Goal: Information Seeking & Learning: Learn about a topic

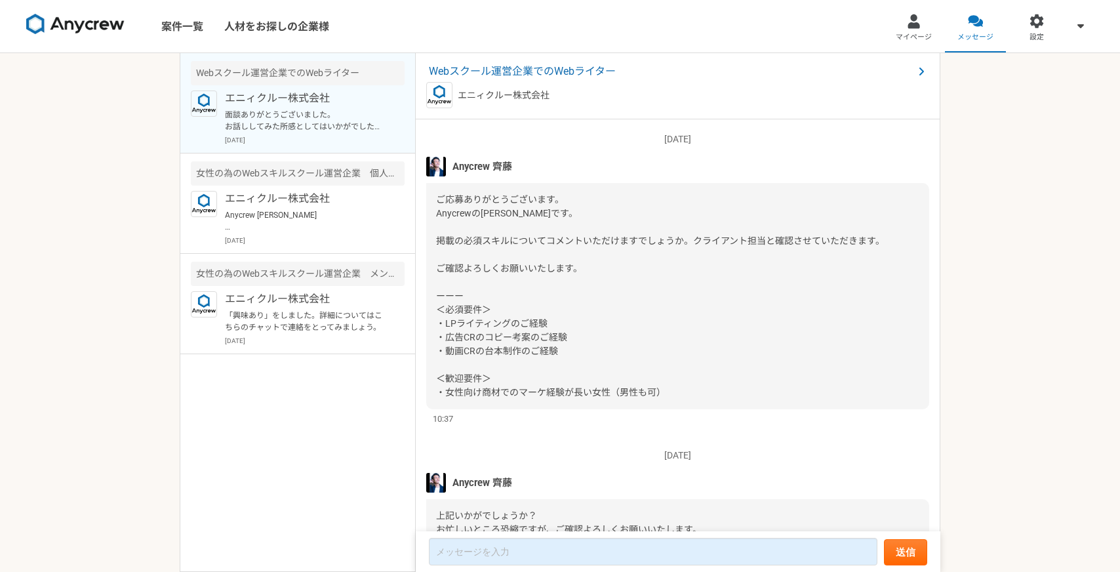
scroll to position [1594, 0]
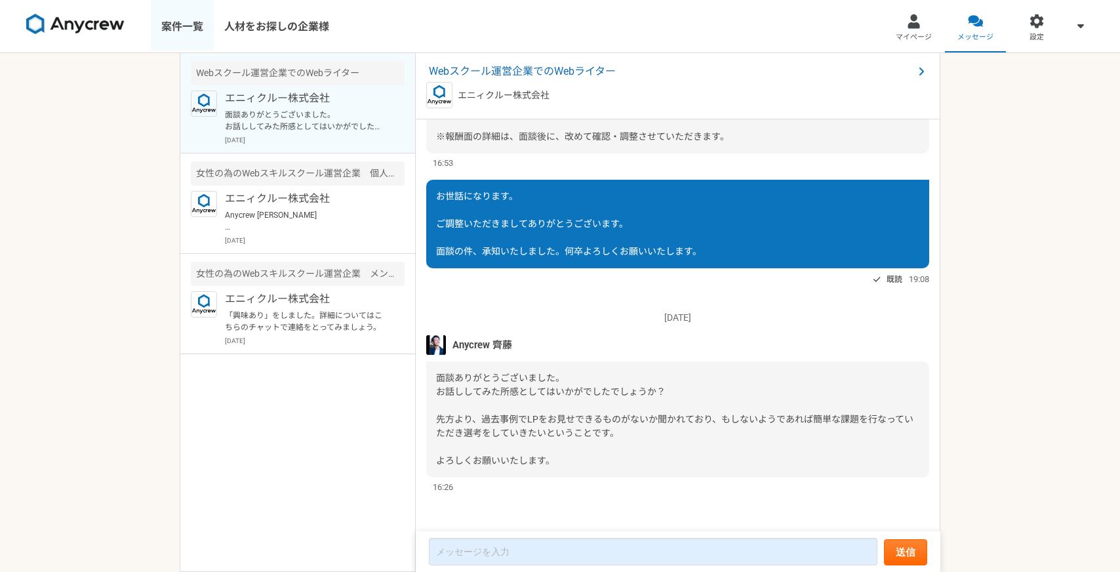
click at [168, 27] on link "案件一覧" at bounding box center [182, 26] width 63 height 52
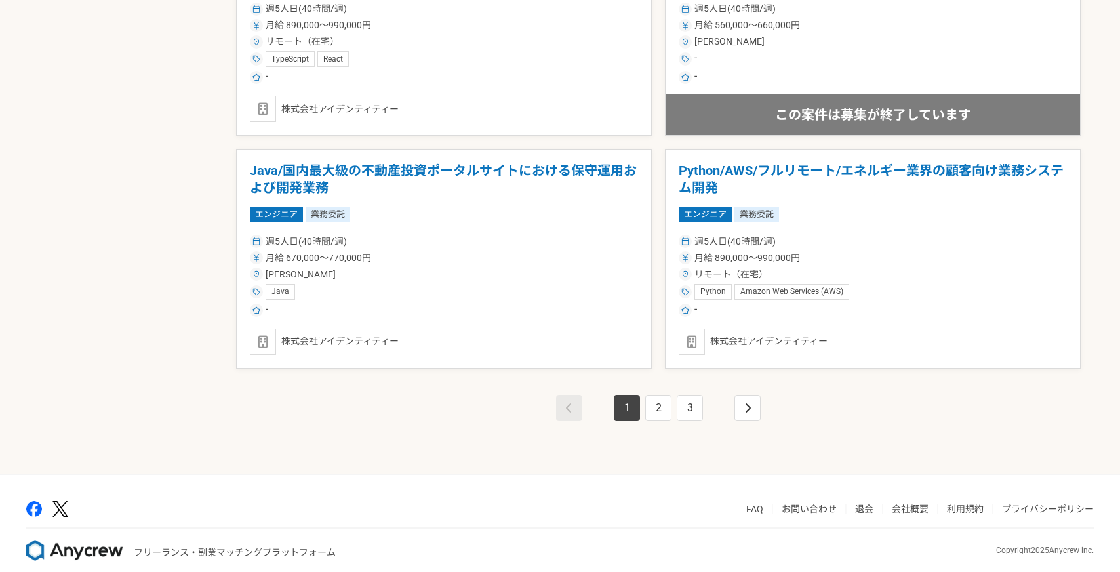
scroll to position [2256, 0]
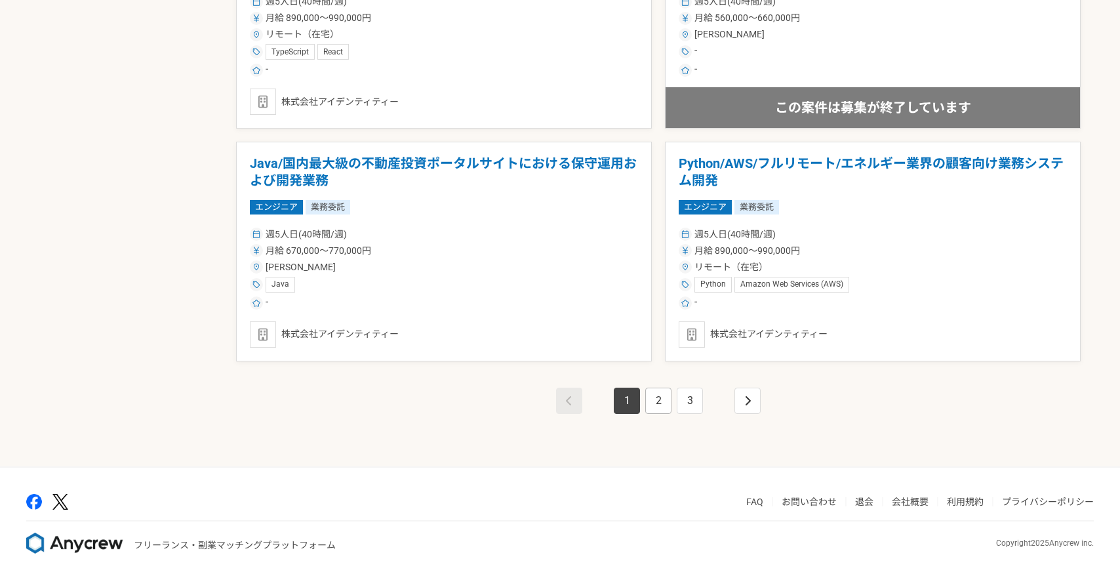
click at [663, 405] on link "2" at bounding box center [658, 400] width 26 height 26
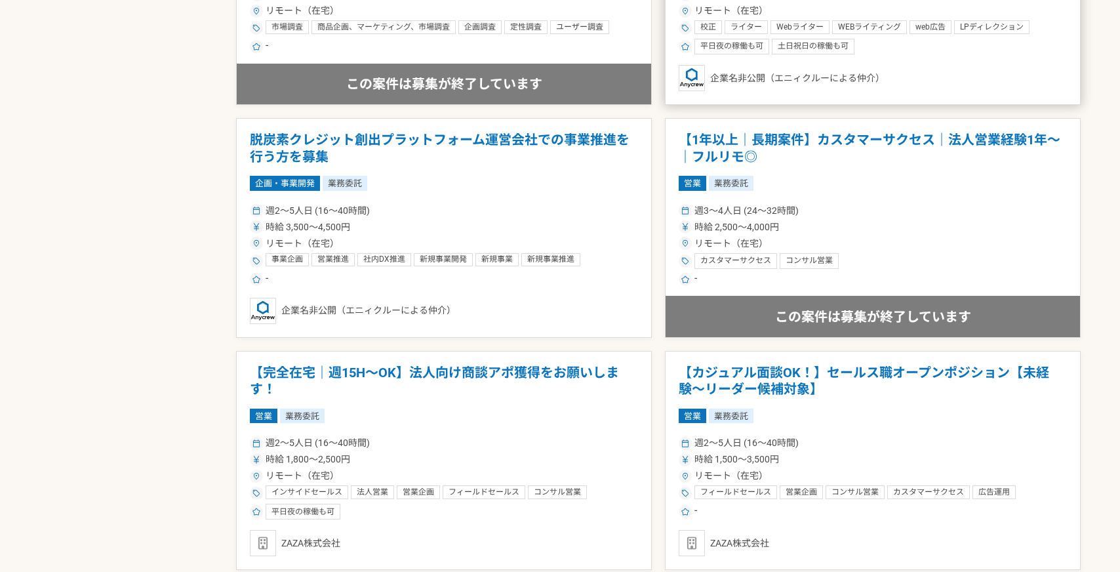
scroll to position [1118, 0]
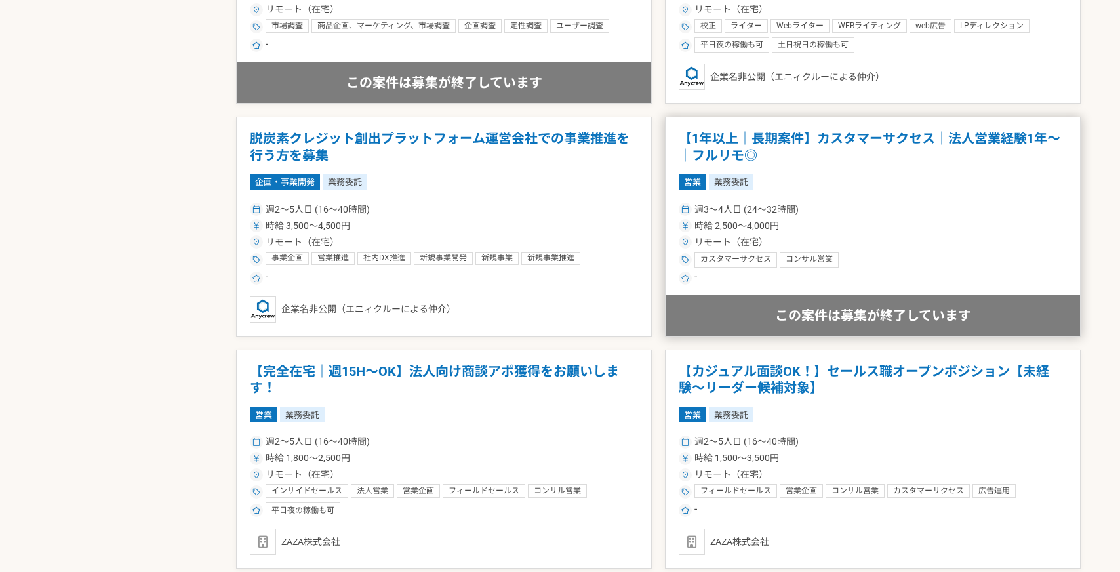
click at [869, 224] on div "時給 2,500〜4,000円" at bounding box center [872, 226] width 388 height 14
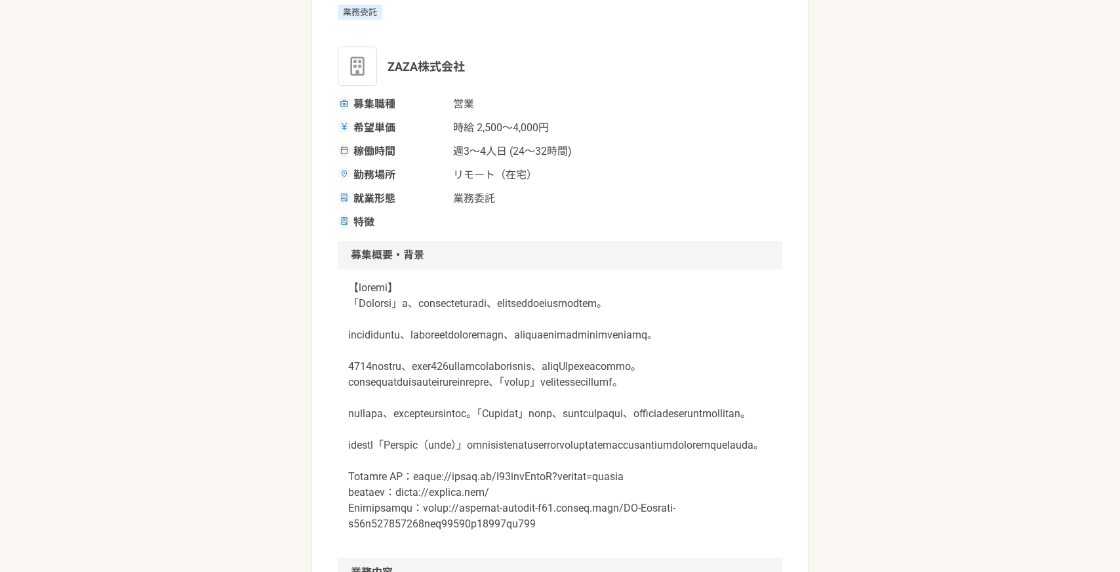
scroll to position [216, 0]
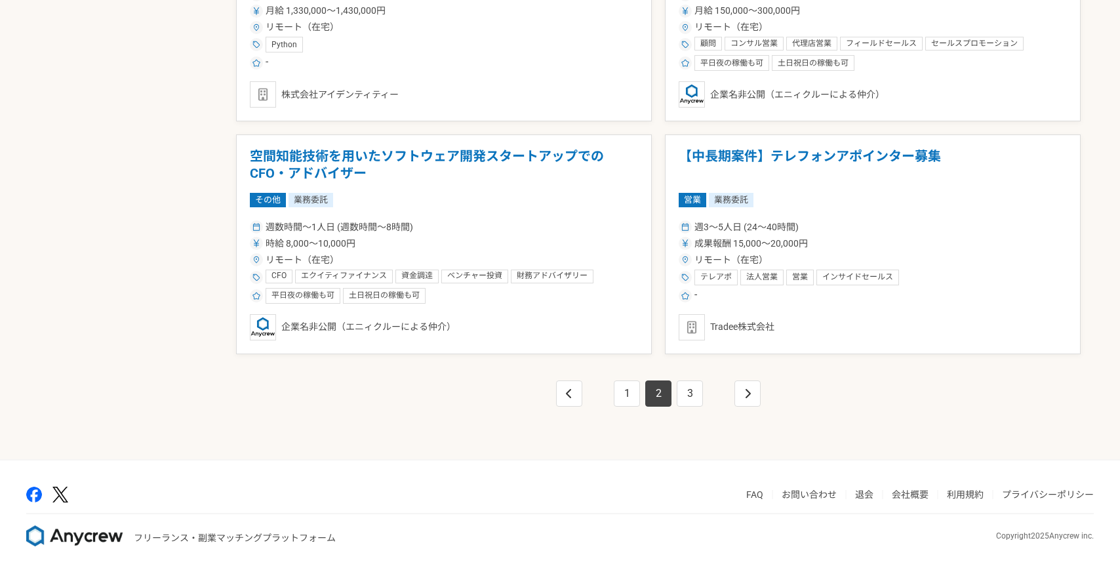
scroll to position [2263, 0]
click at [682, 394] on link "3" at bounding box center [689, 393] width 26 height 26
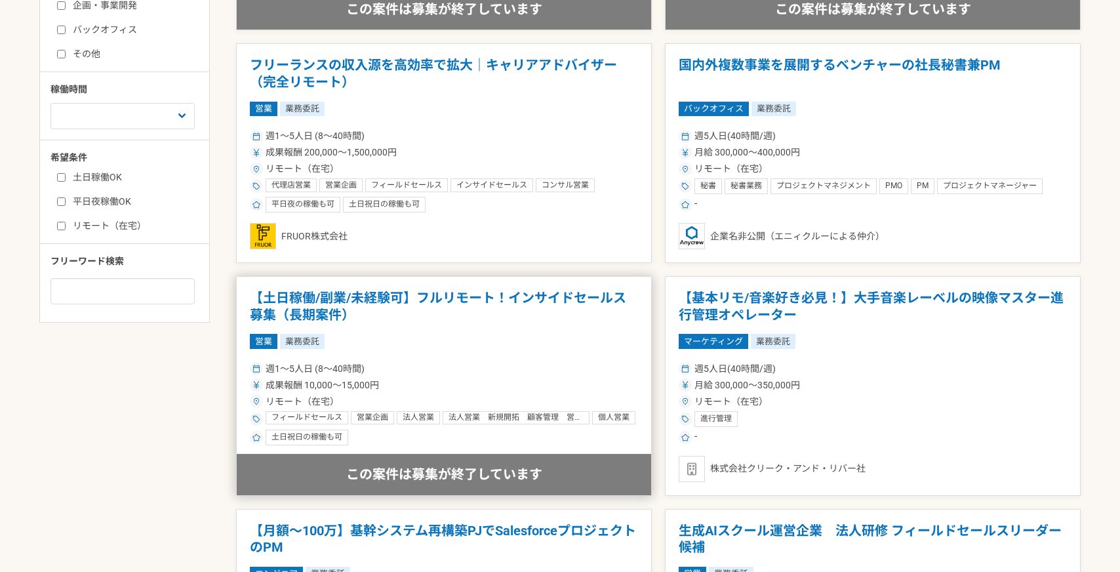
scroll to position [474, 0]
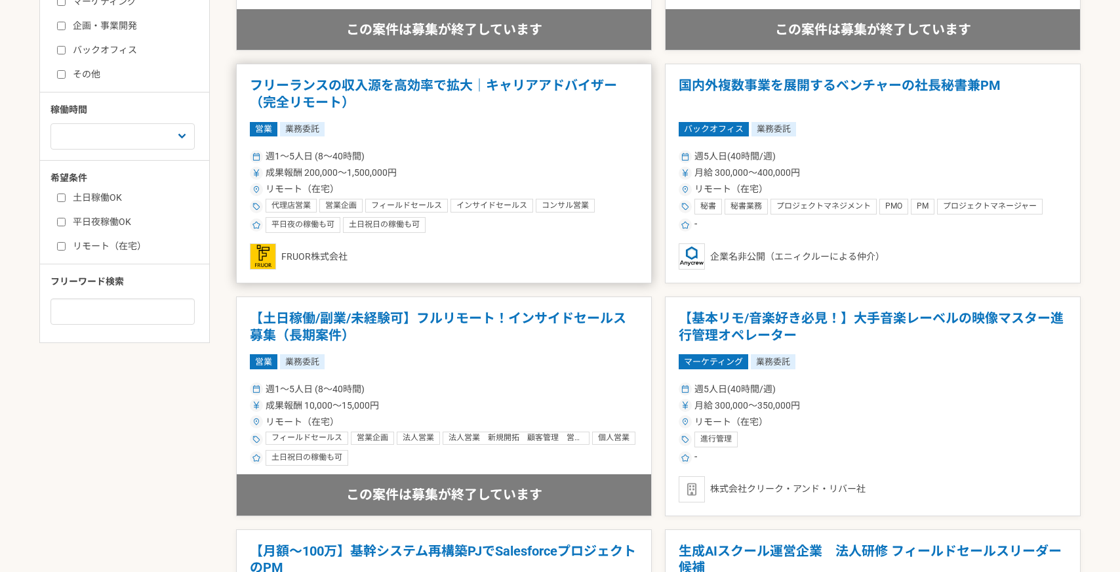
click at [479, 246] on div "FRUOR株式会社" at bounding box center [444, 256] width 388 height 26
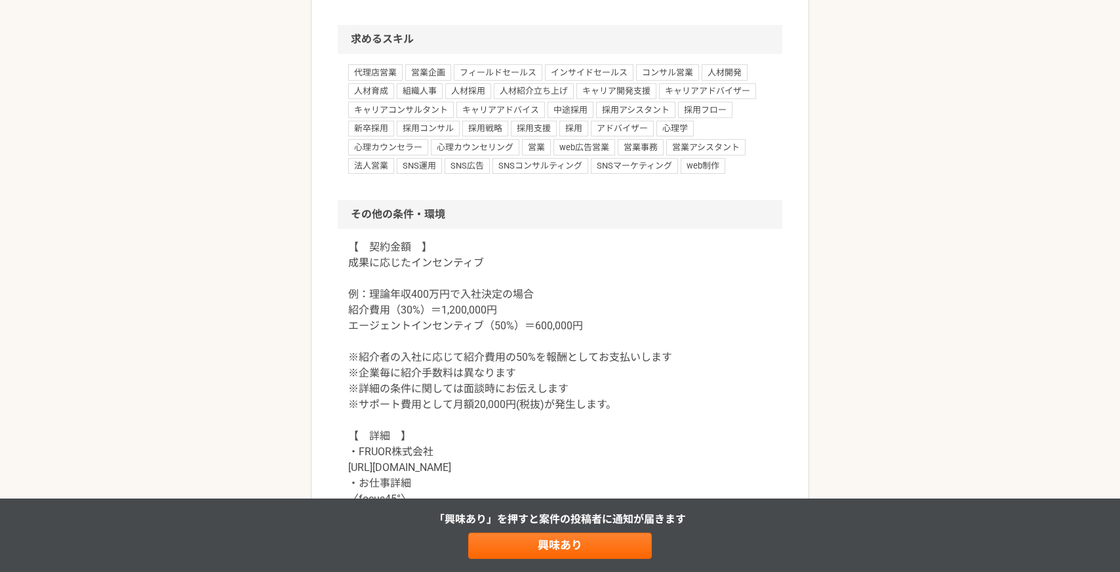
scroll to position [1059, 0]
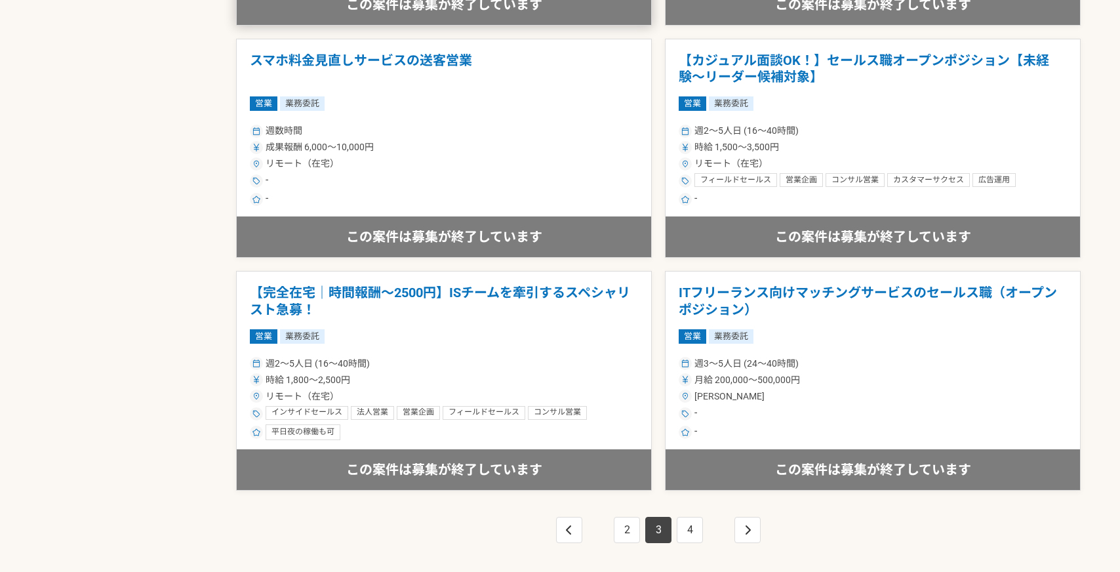
scroll to position [2263, 0]
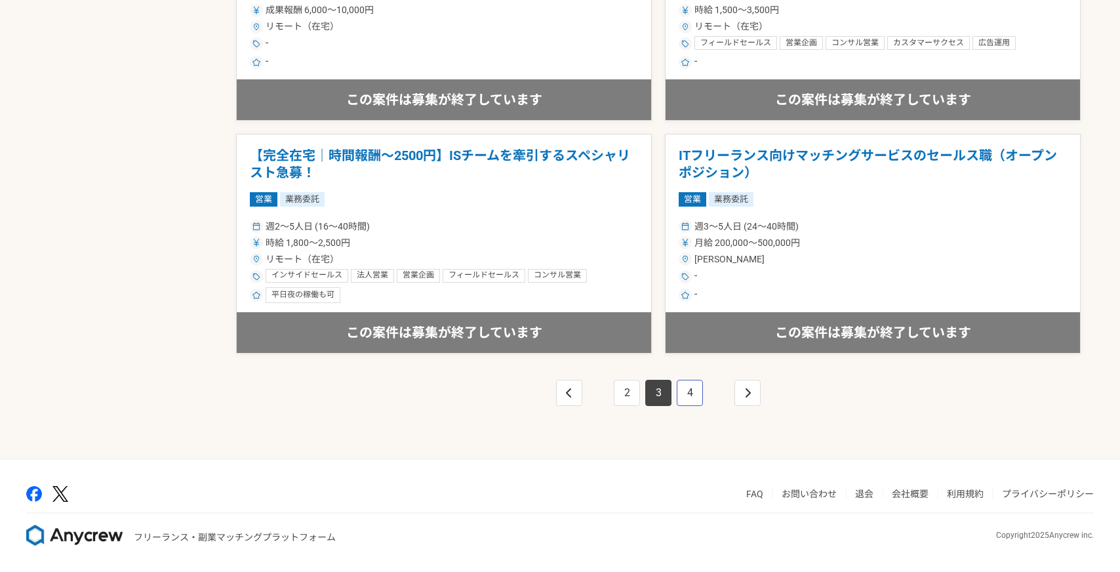
click at [691, 389] on link "4" at bounding box center [689, 393] width 26 height 26
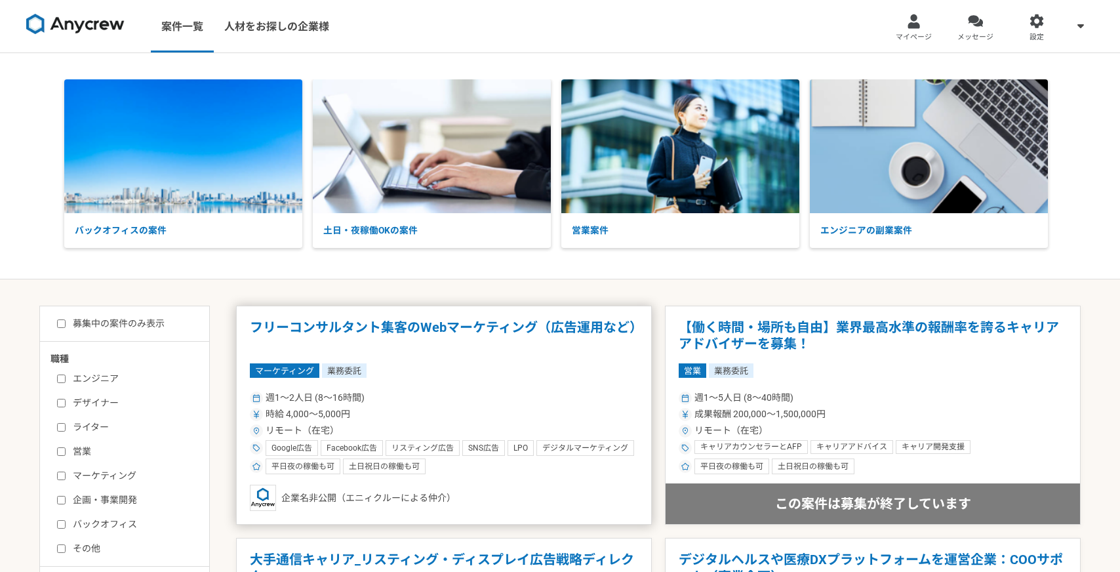
click at [577, 368] on div "マーケティング 業務委託" at bounding box center [444, 370] width 388 height 14
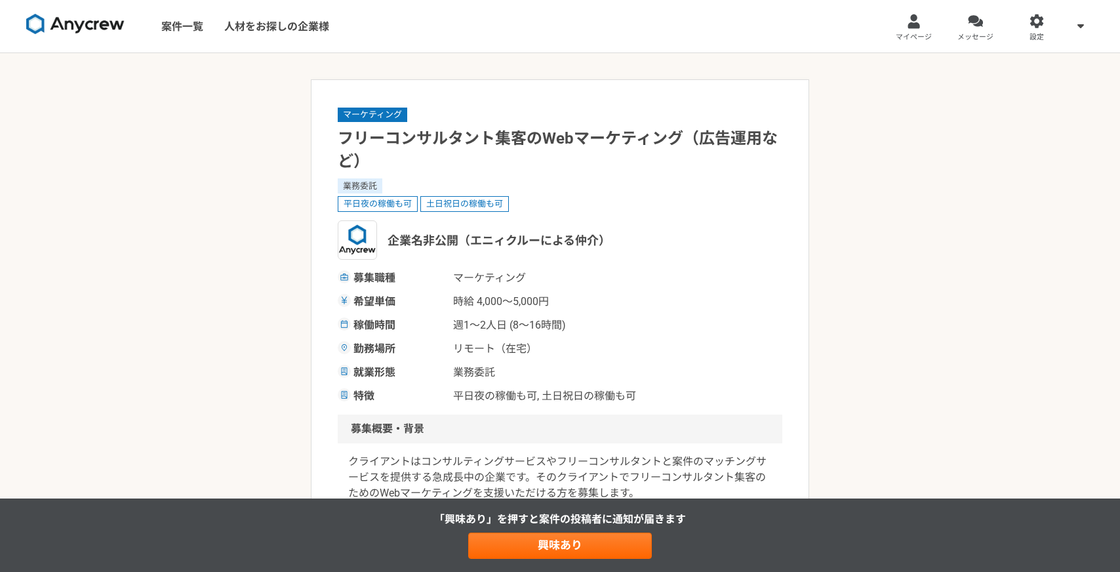
click at [59, 24] on img at bounding box center [75, 24] width 98 height 21
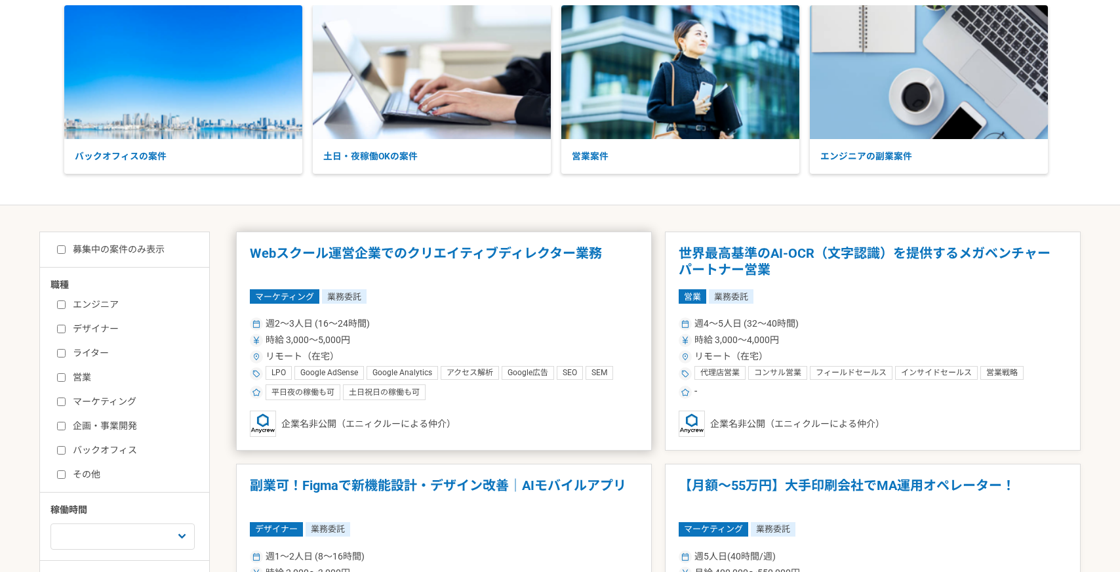
scroll to position [75, 0]
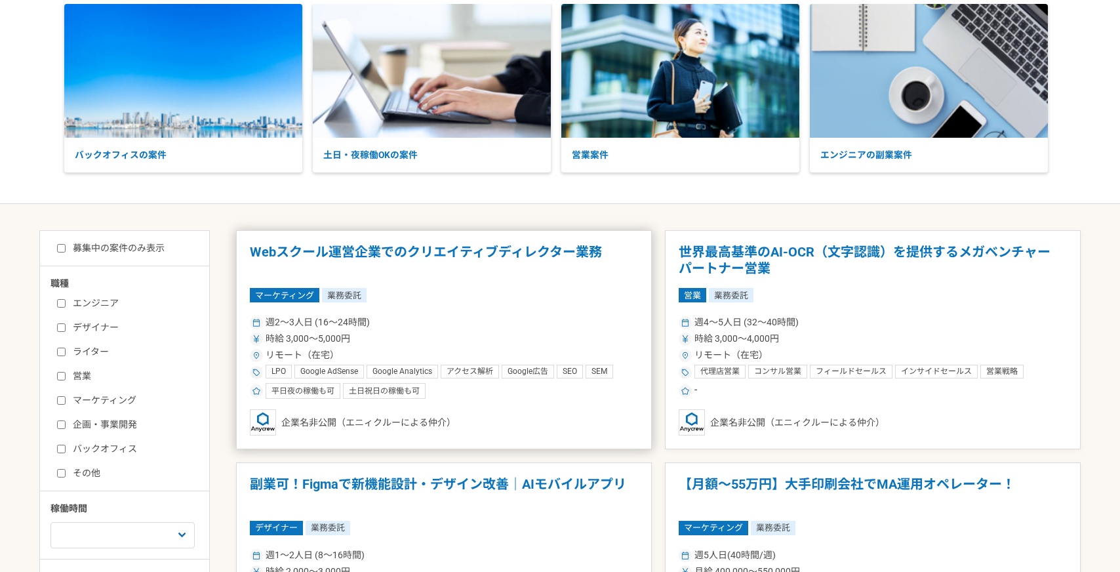
click at [436, 340] on div "時給 3,000〜5,000円" at bounding box center [444, 339] width 388 height 14
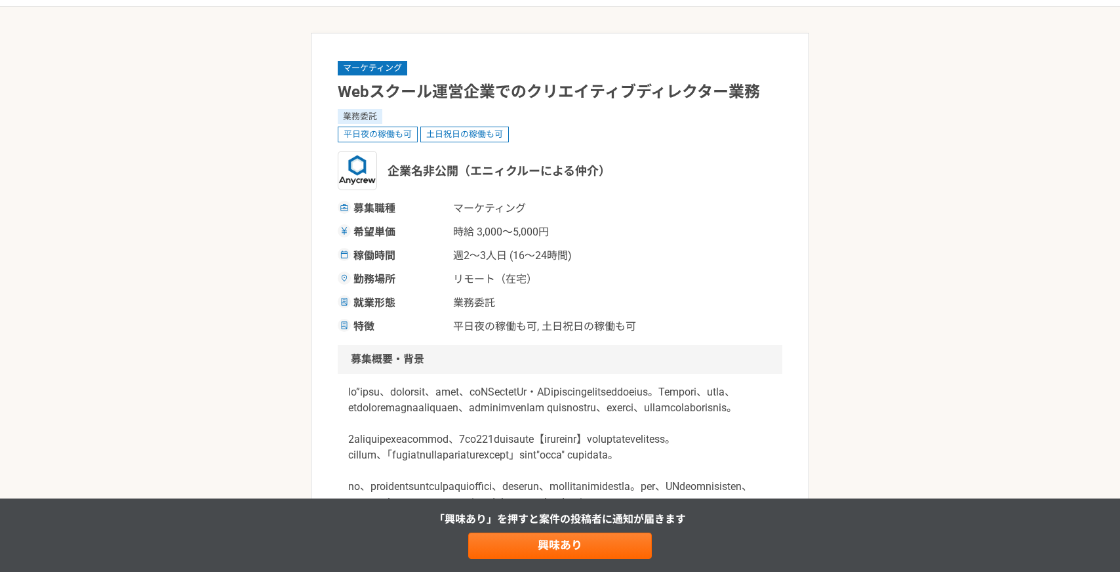
scroll to position [79, 0]
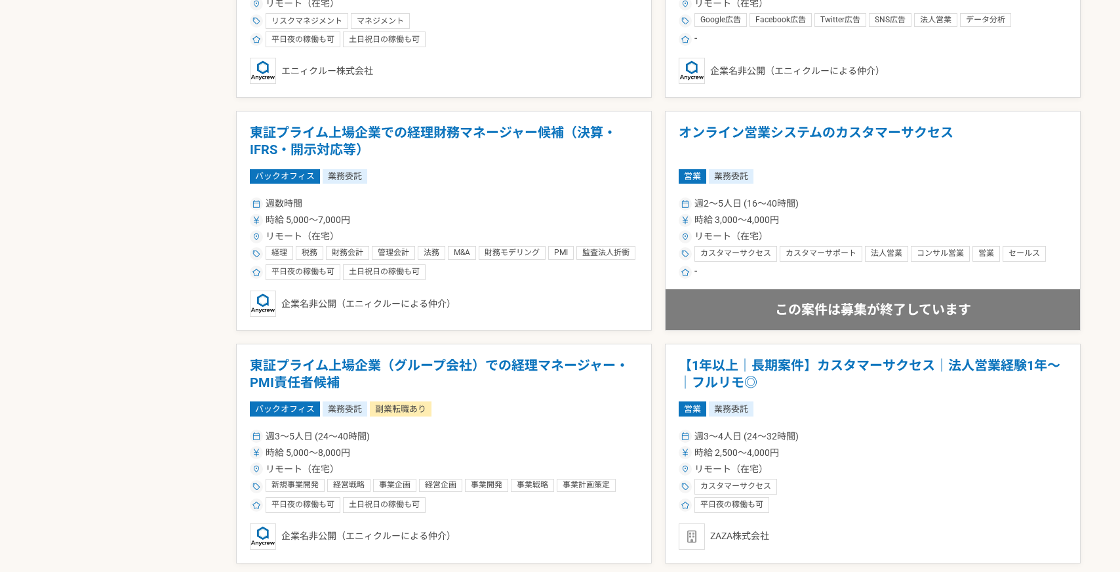
scroll to position [1590, 0]
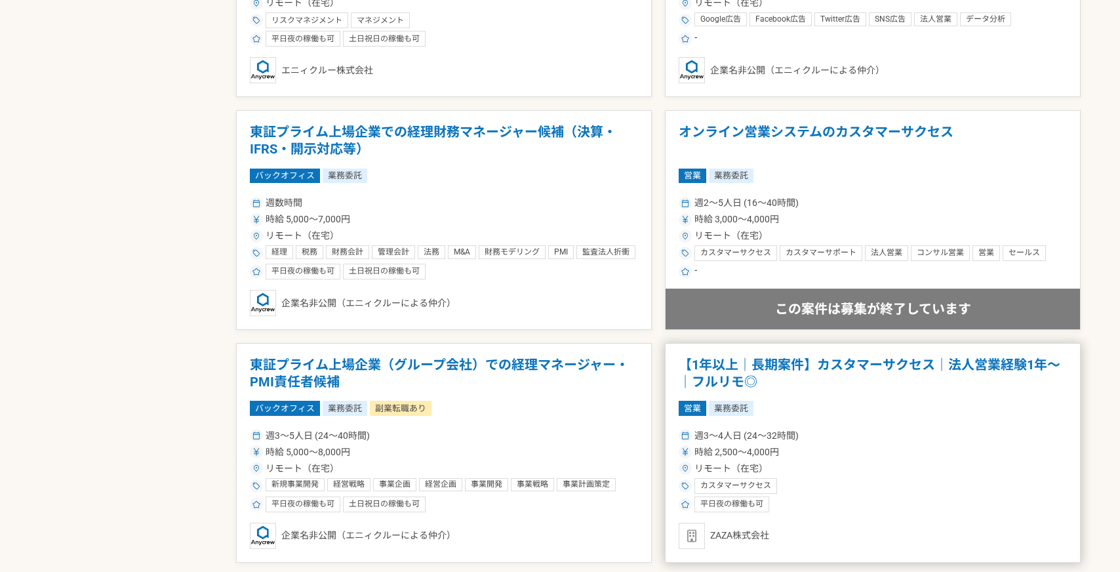
click at [829, 394] on article "【1年以上｜長期案件】カスタマーサクセス｜法人営業経験1年〜｜フルリモ◎ 営業 業務委託 週3〜4人日 (24〜32時間) 時給 2,500〜4,000円 リ…" at bounding box center [873, 453] width 416 height 220
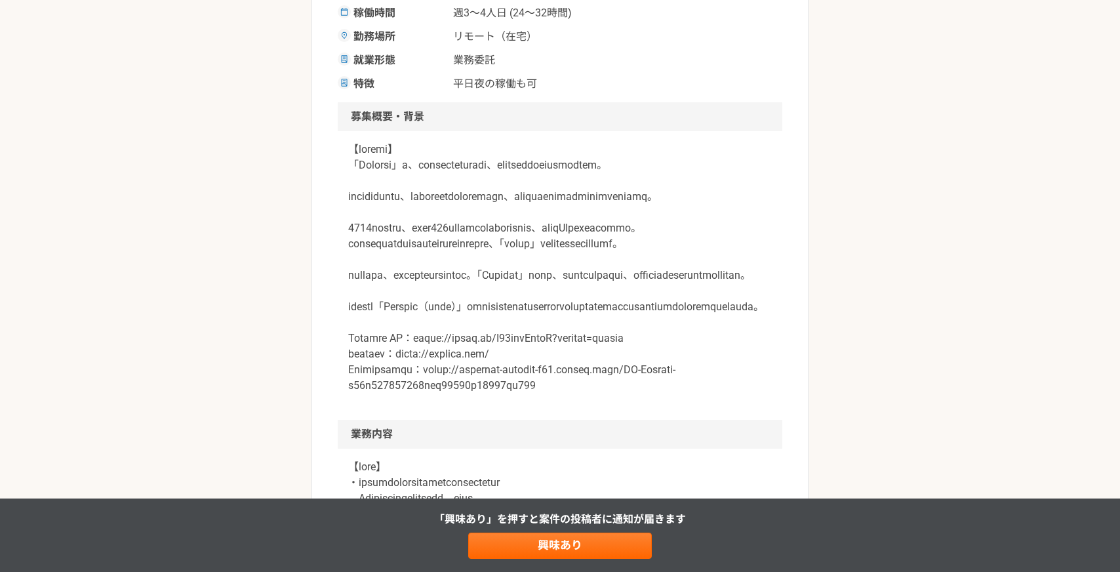
scroll to position [311, 0]
